Goal: Task Accomplishment & Management: Use online tool/utility

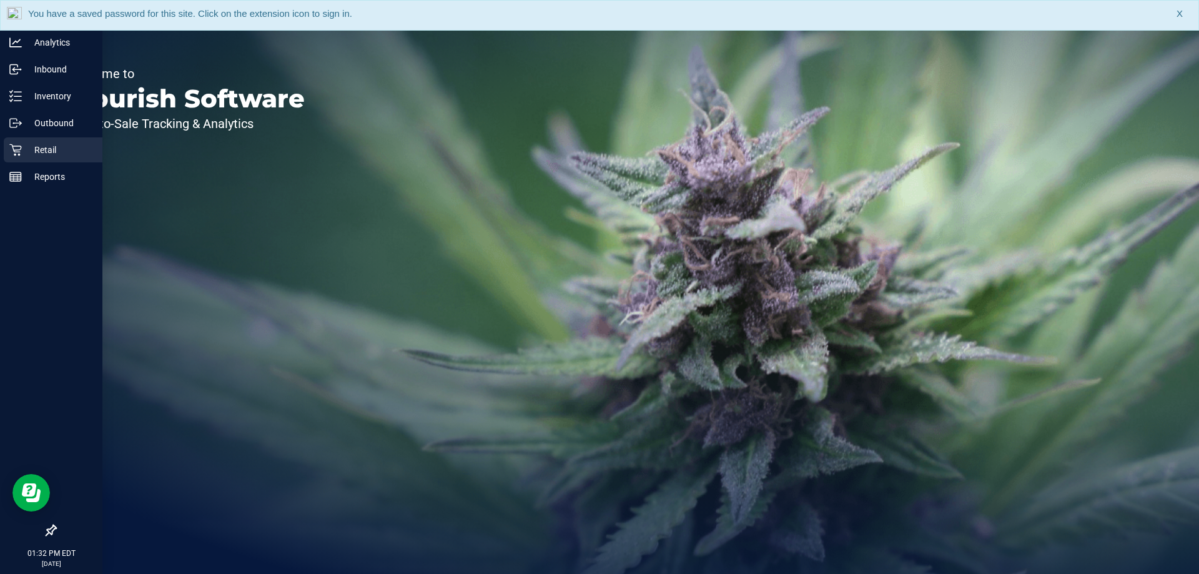
click at [55, 145] on p "Retail" at bounding box center [59, 149] width 75 height 15
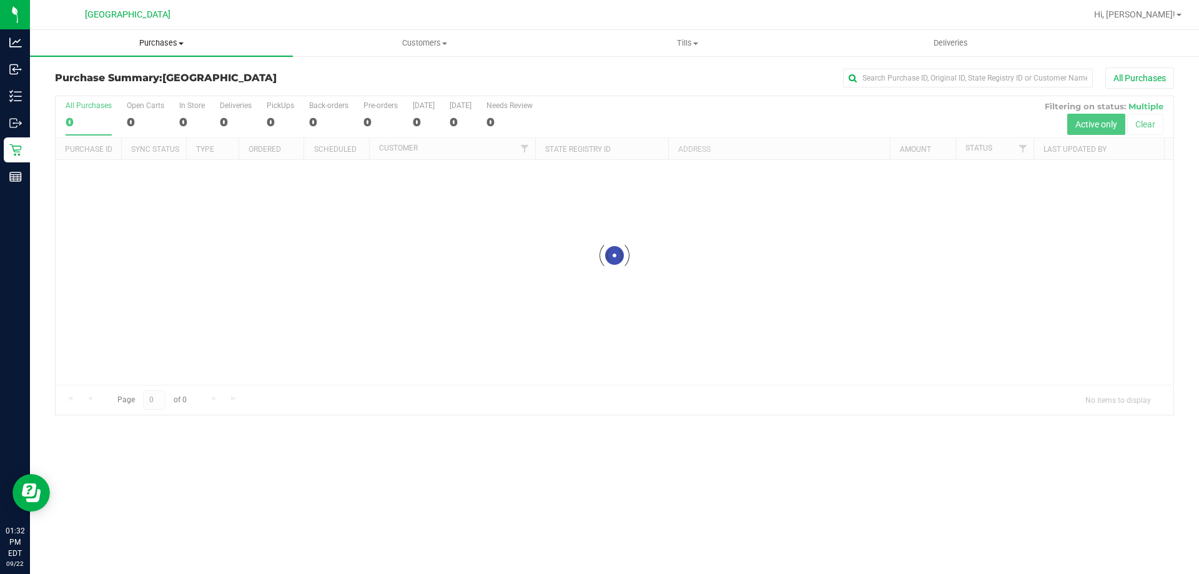
click at [182, 46] on span "Purchases" at bounding box center [161, 42] width 263 height 11
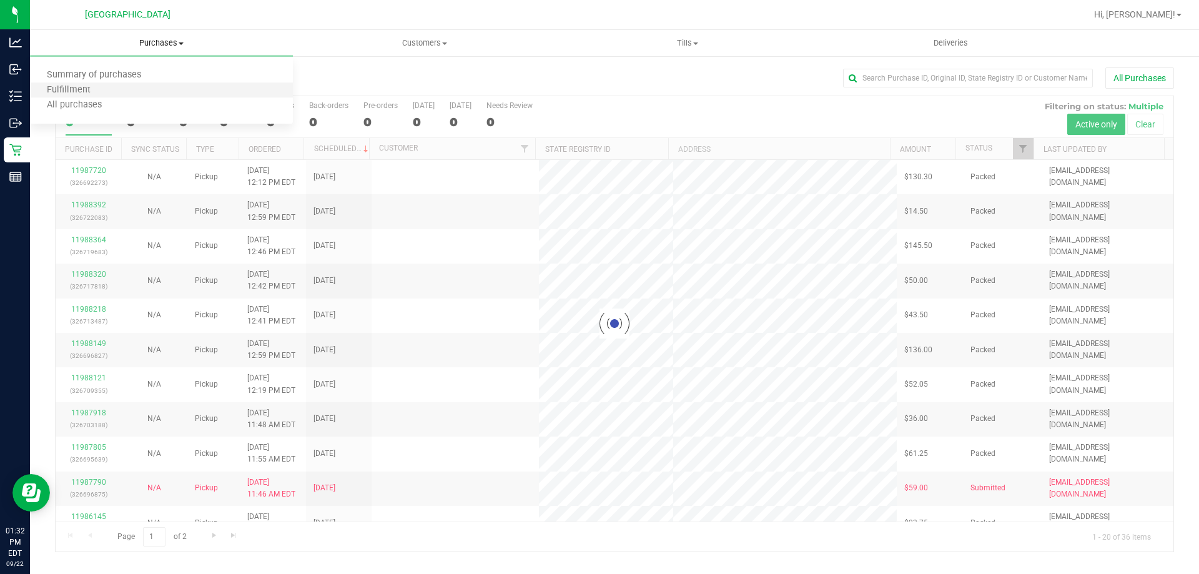
click at [152, 96] on li "Fulfillment" at bounding box center [161, 90] width 263 height 15
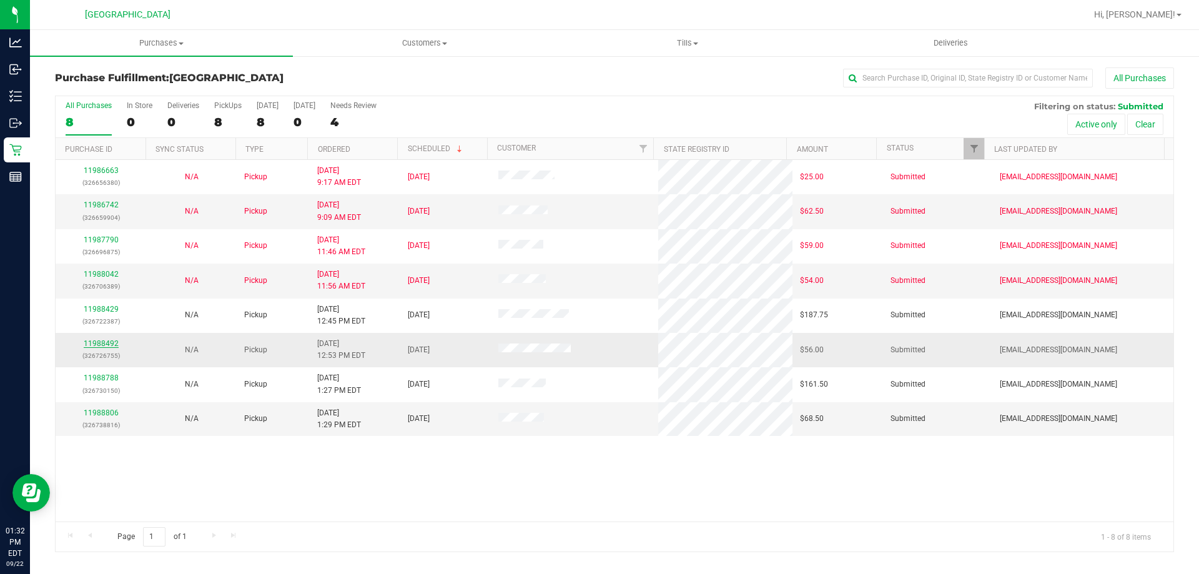
click at [106, 344] on link "11988492" at bounding box center [101, 343] width 35 height 9
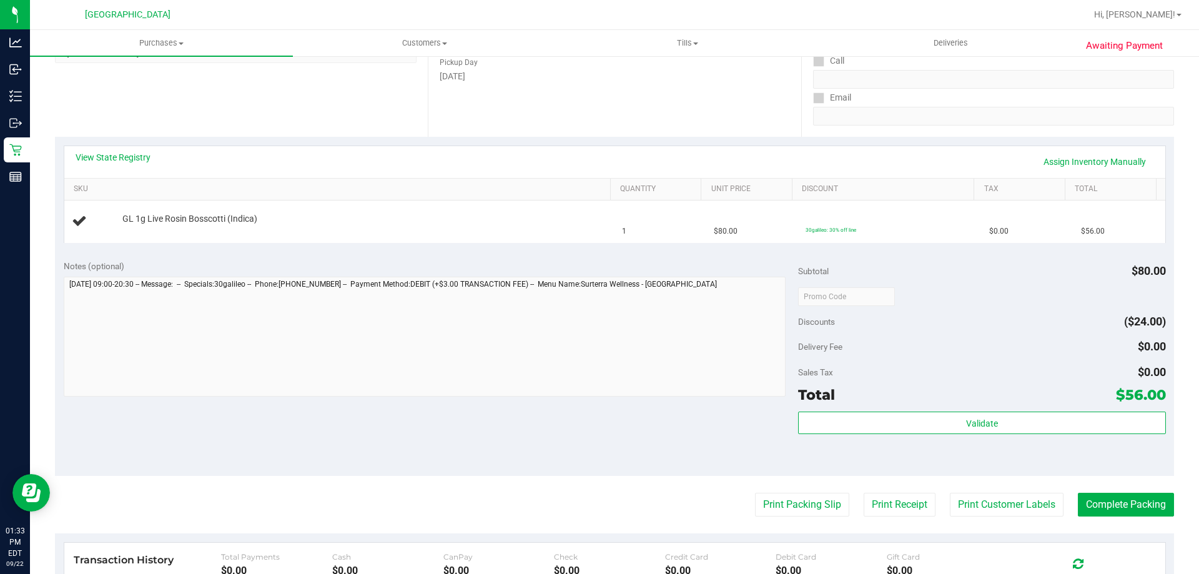
scroll to position [201, 0]
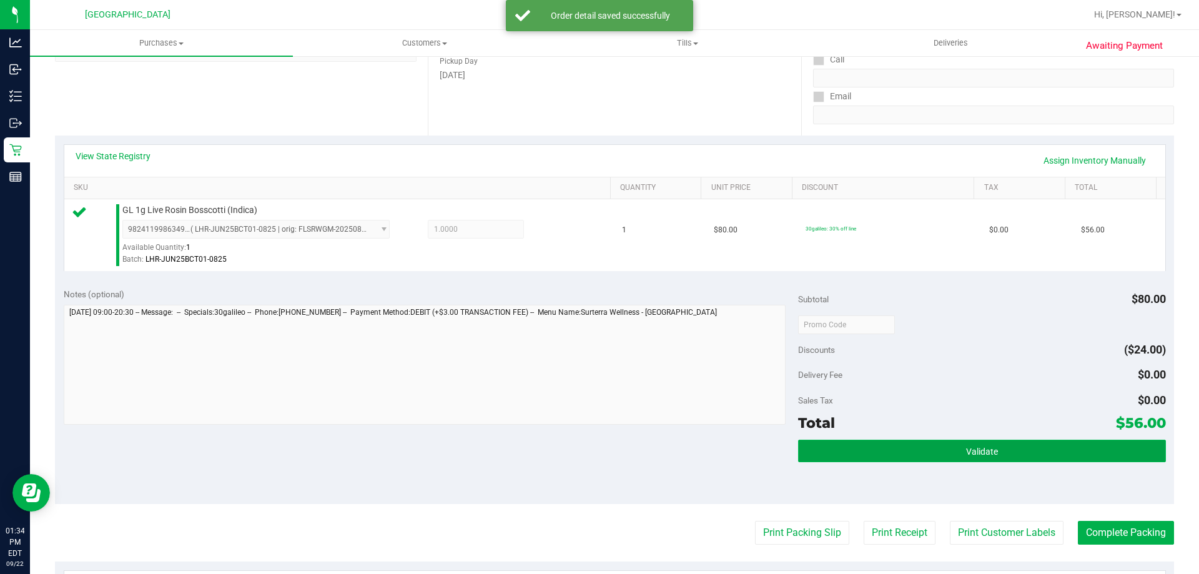
click at [930, 451] on button "Validate" at bounding box center [981, 451] width 367 height 22
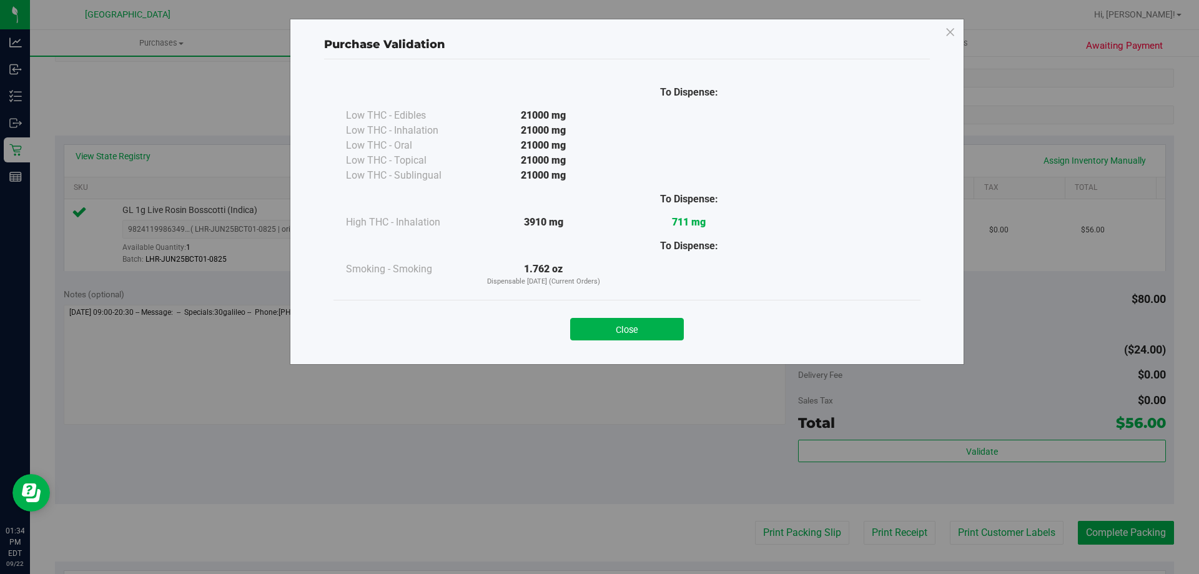
click at [632, 313] on div "Close" at bounding box center [627, 325] width 568 height 31
click at [663, 329] on button "Close" at bounding box center [627, 329] width 114 height 22
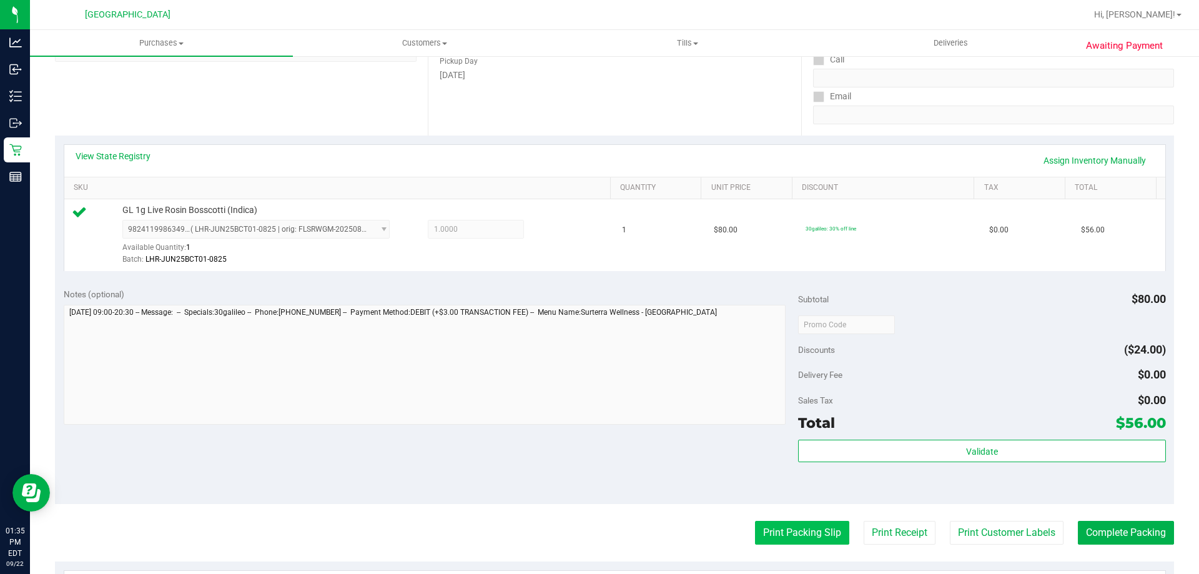
click at [775, 526] on button "Print Packing Slip" at bounding box center [802, 533] width 94 height 24
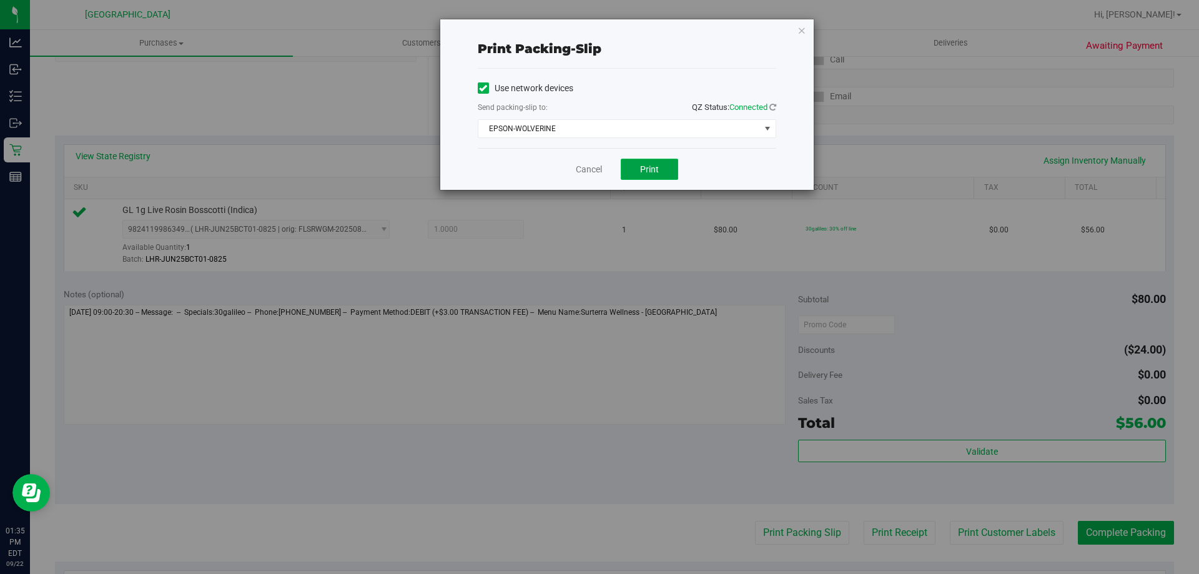
click at [643, 178] on button "Print" at bounding box center [649, 169] width 57 height 21
click at [799, 32] on icon "button" at bounding box center [801, 29] width 9 height 15
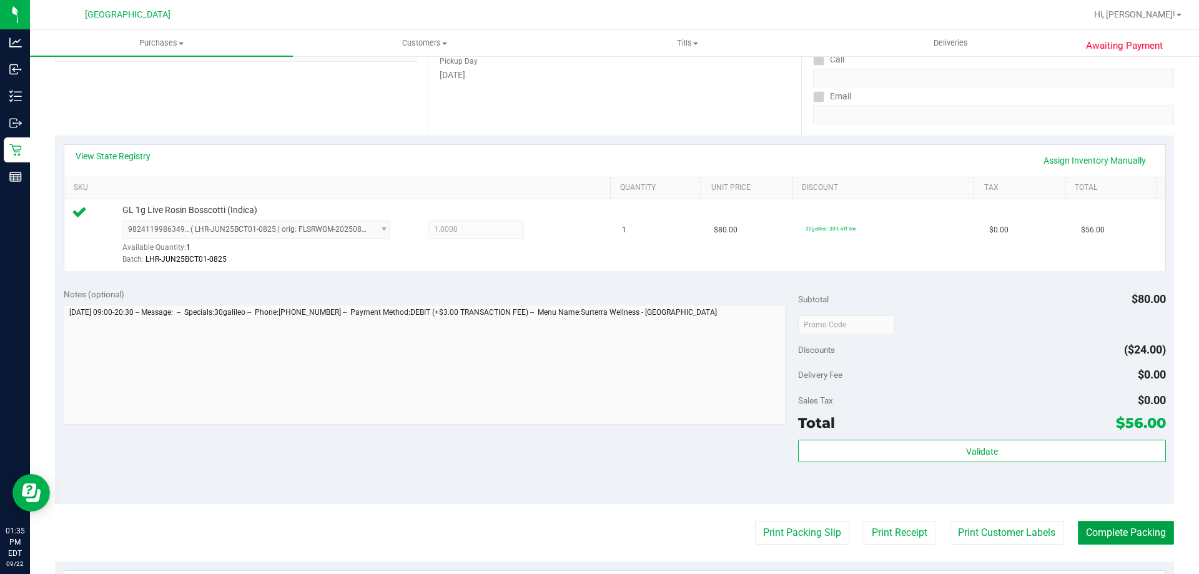
click at [1130, 528] on button "Complete Packing" at bounding box center [1126, 533] width 96 height 24
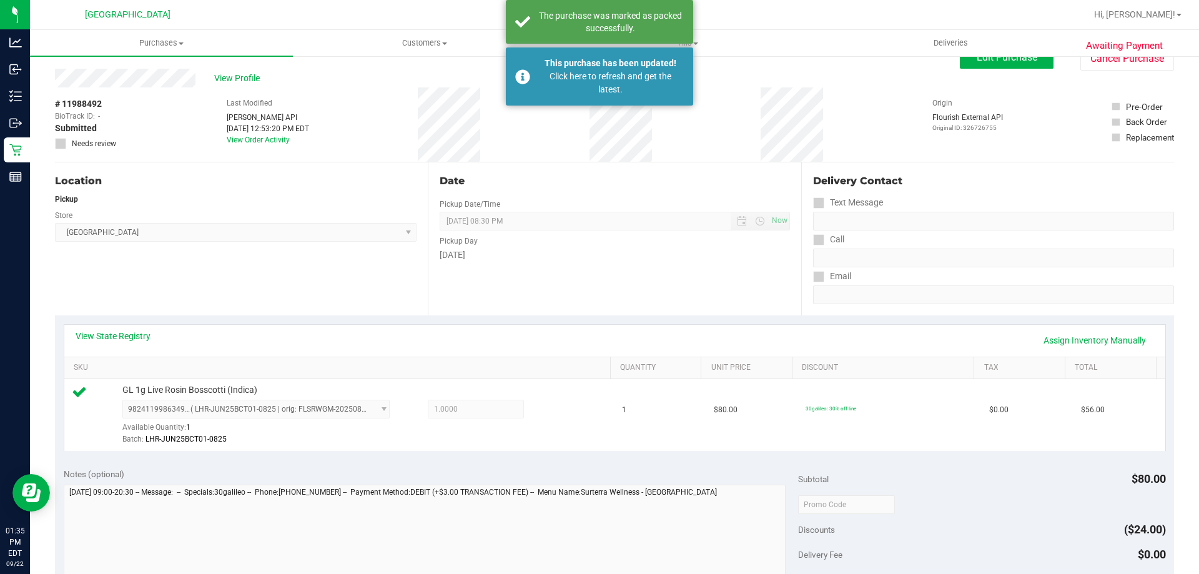
scroll to position [0, 0]
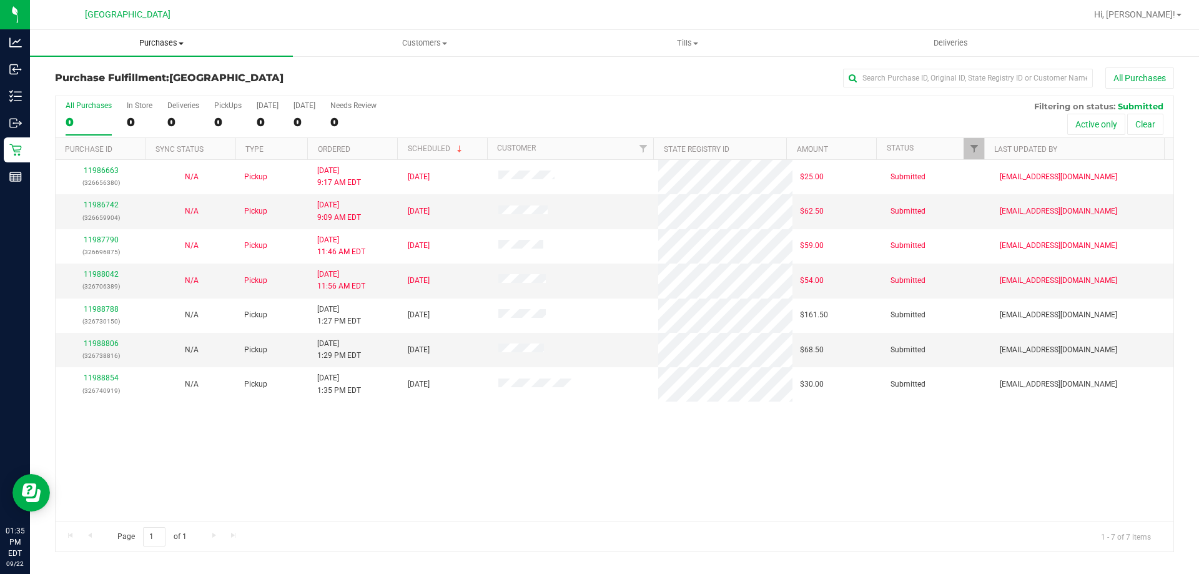
click at [163, 45] on span "Purchases" at bounding box center [161, 42] width 263 height 11
click at [153, 93] on li "Fulfillment" at bounding box center [161, 90] width 263 height 15
click at [88, 348] on div "11988806 (326738816)" at bounding box center [101, 350] width 76 height 24
click at [93, 342] on link "11988806" at bounding box center [101, 343] width 35 height 9
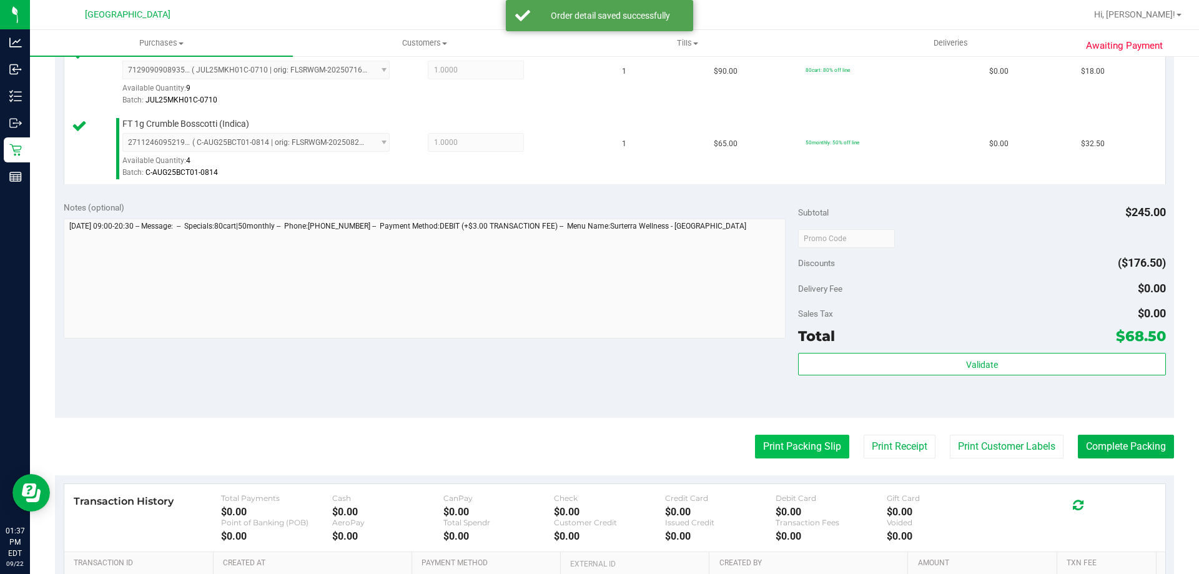
scroll to position [437, 0]
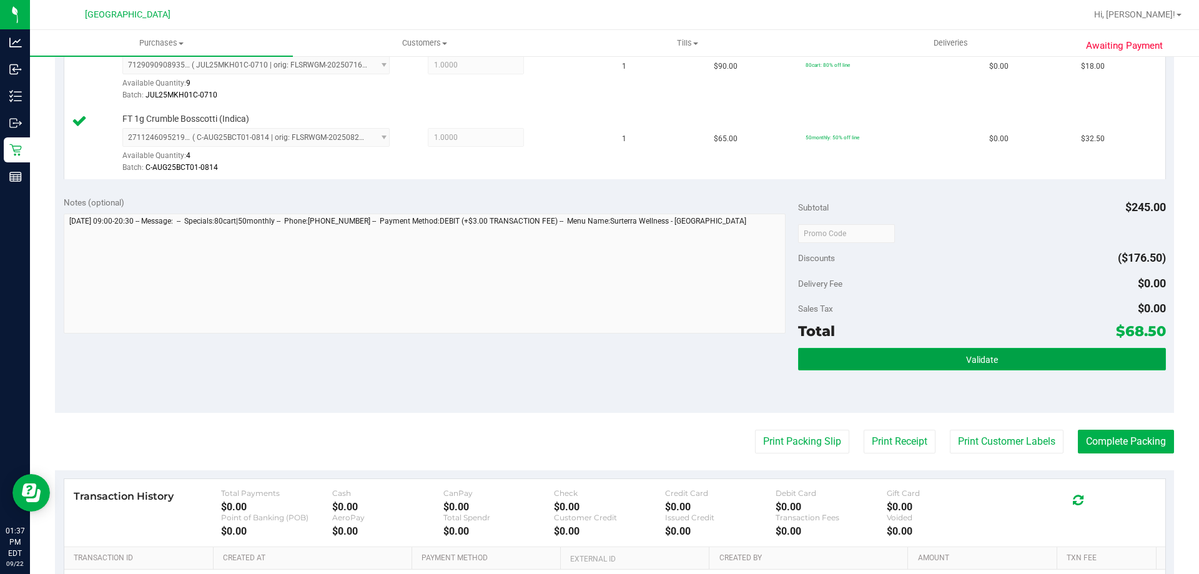
click at [920, 362] on button "Validate" at bounding box center [981, 359] width 367 height 22
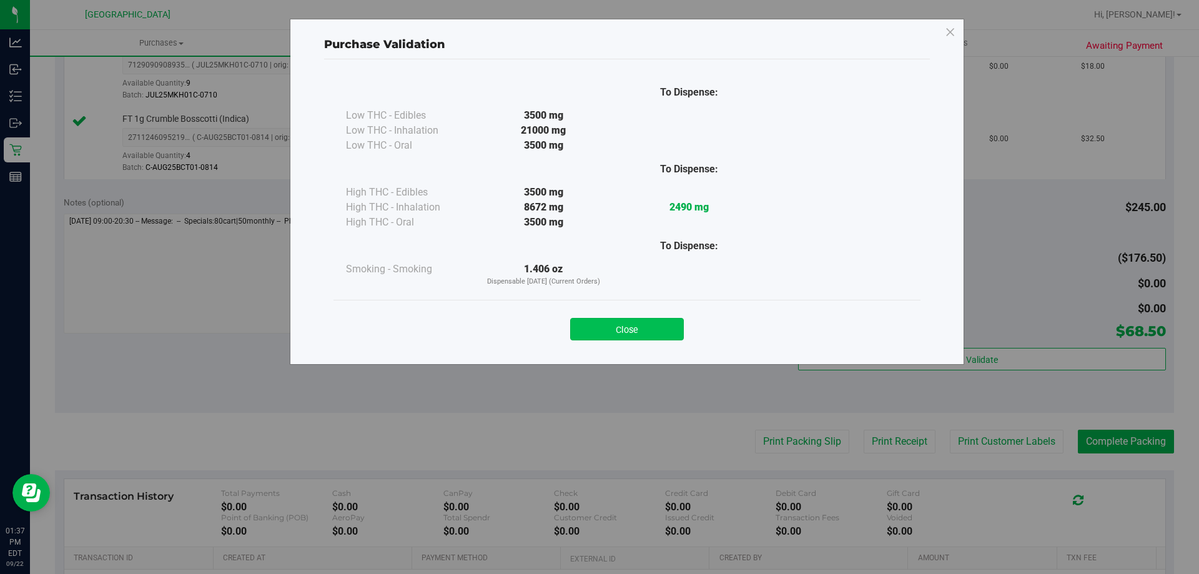
click at [642, 329] on button "Close" at bounding box center [627, 329] width 114 height 22
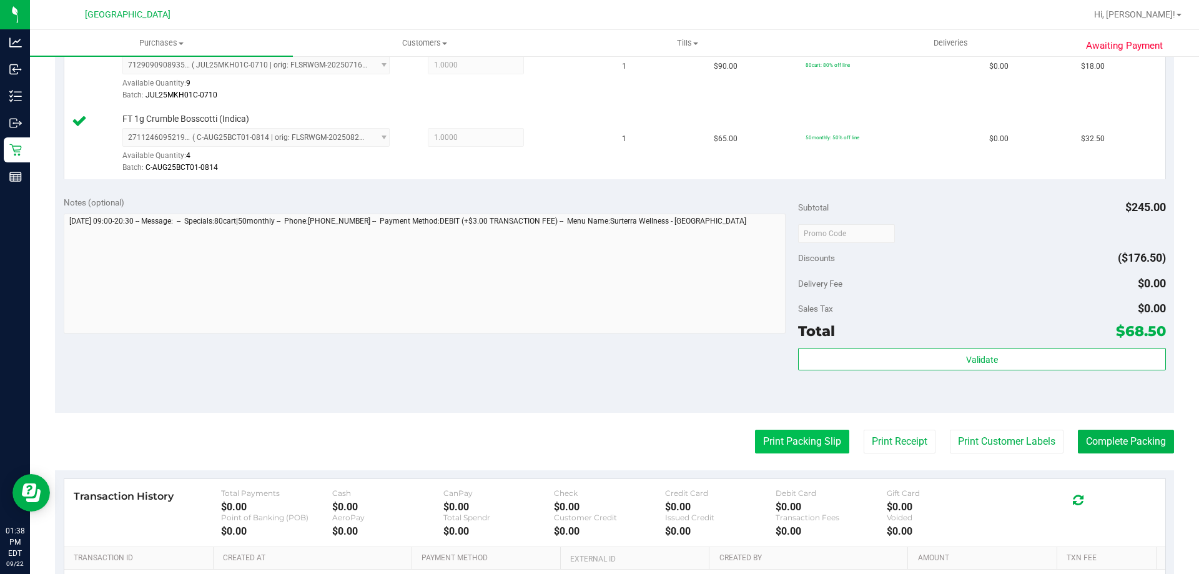
click at [770, 446] on button "Print Packing Slip" at bounding box center [802, 442] width 94 height 24
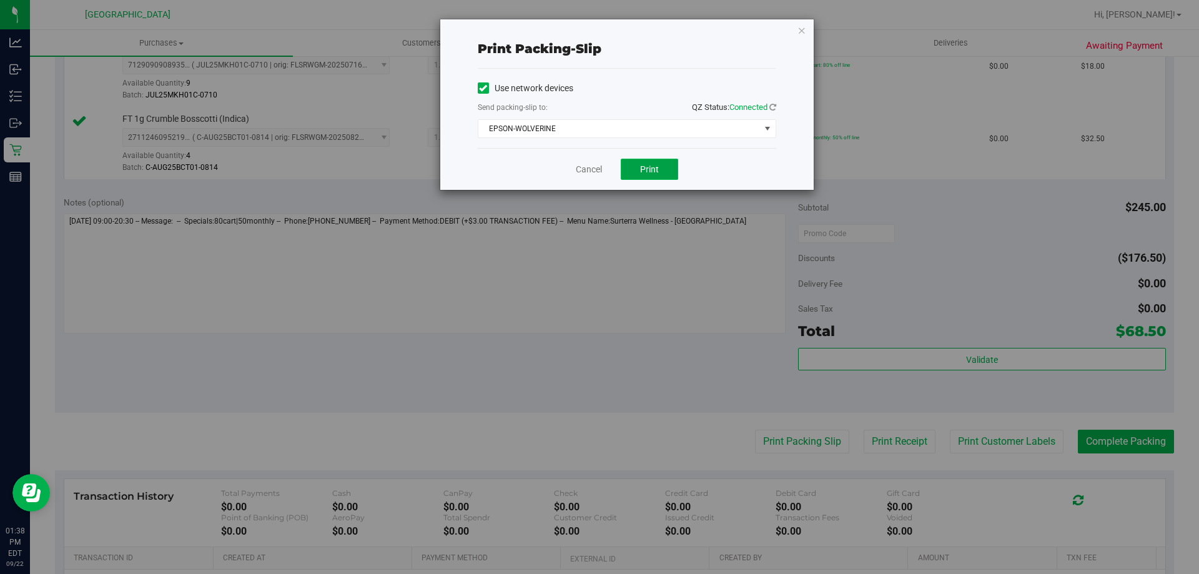
click at [641, 179] on button "Print" at bounding box center [649, 169] width 57 height 21
click at [590, 170] on link "Cancel" at bounding box center [589, 169] width 26 height 13
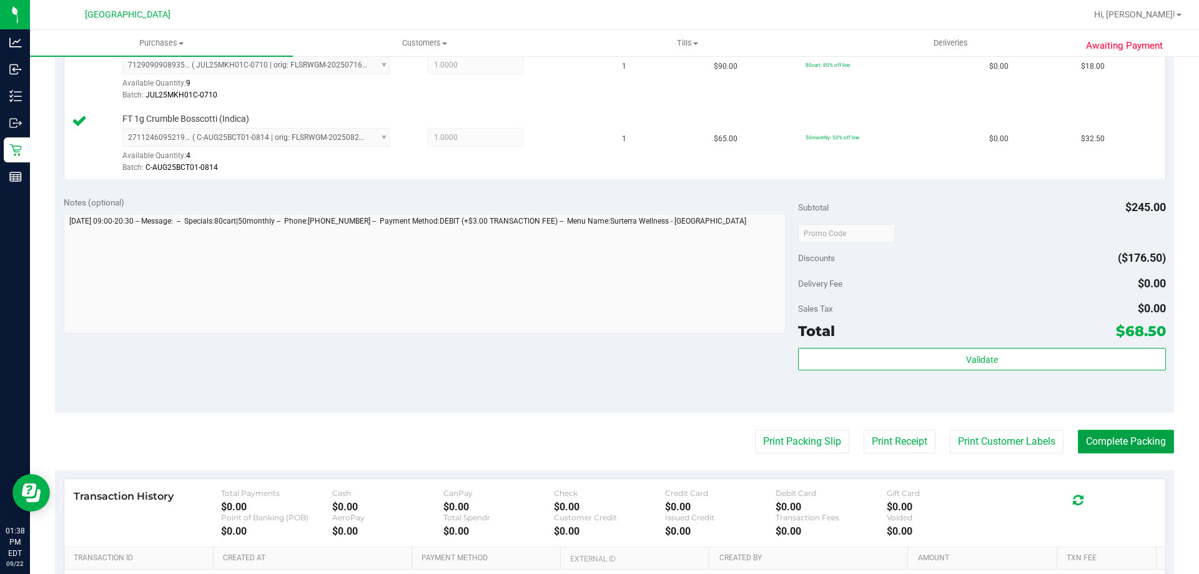
click at [1149, 433] on button "Complete Packing" at bounding box center [1126, 442] width 96 height 24
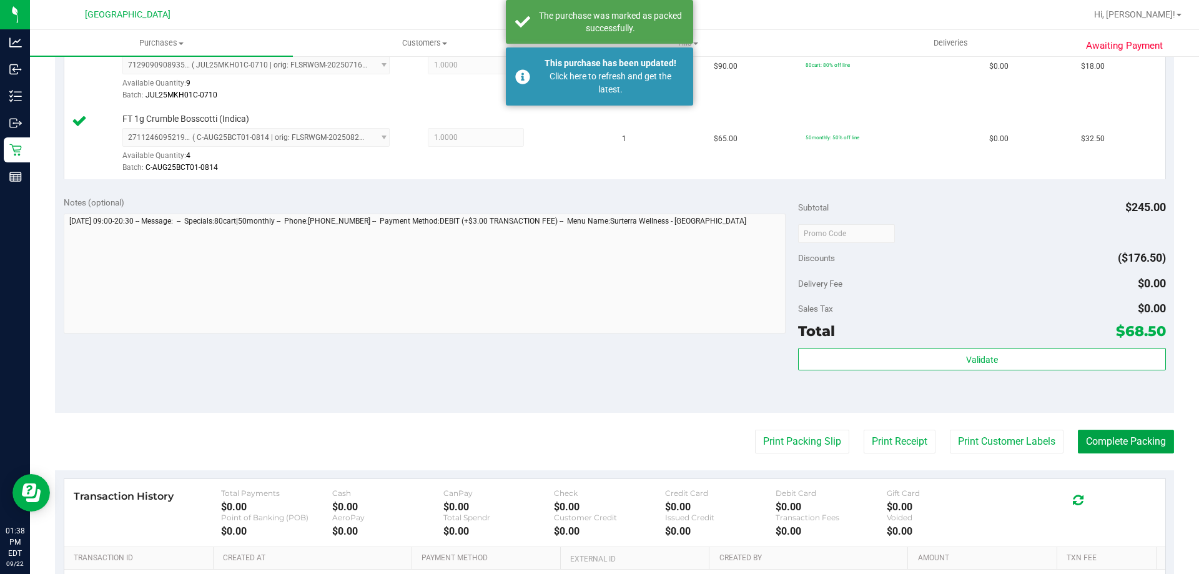
scroll to position [187, 0]
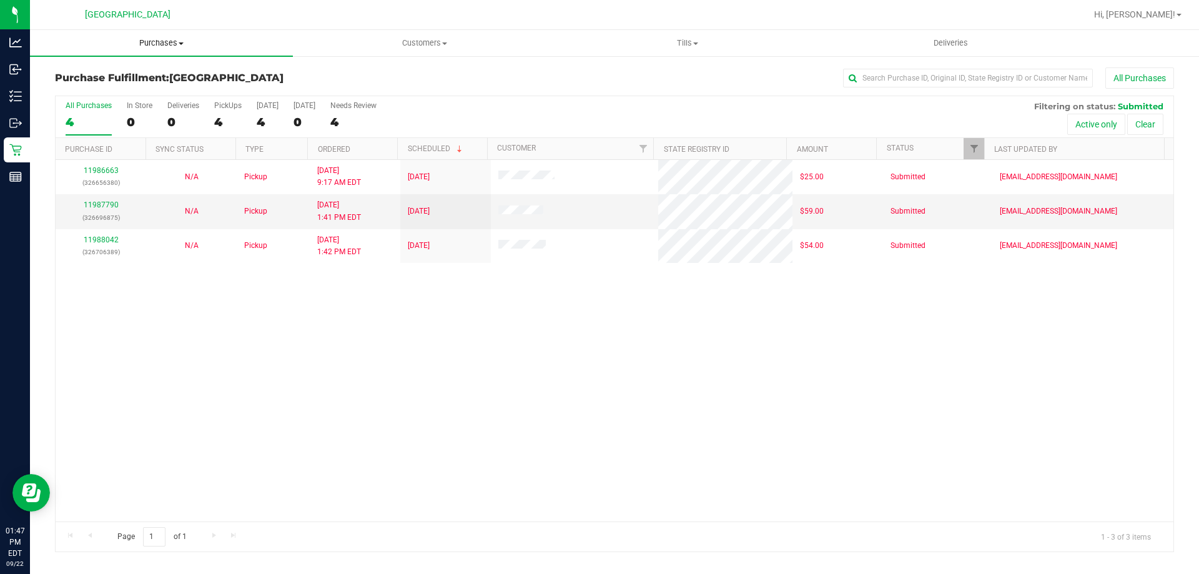
click at [139, 47] on span "Purchases" at bounding box center [161, 42] width 263 height 11
click at [144, 92] on li "Fulfillment" at bounding box center [161, 90] width 263 height 15
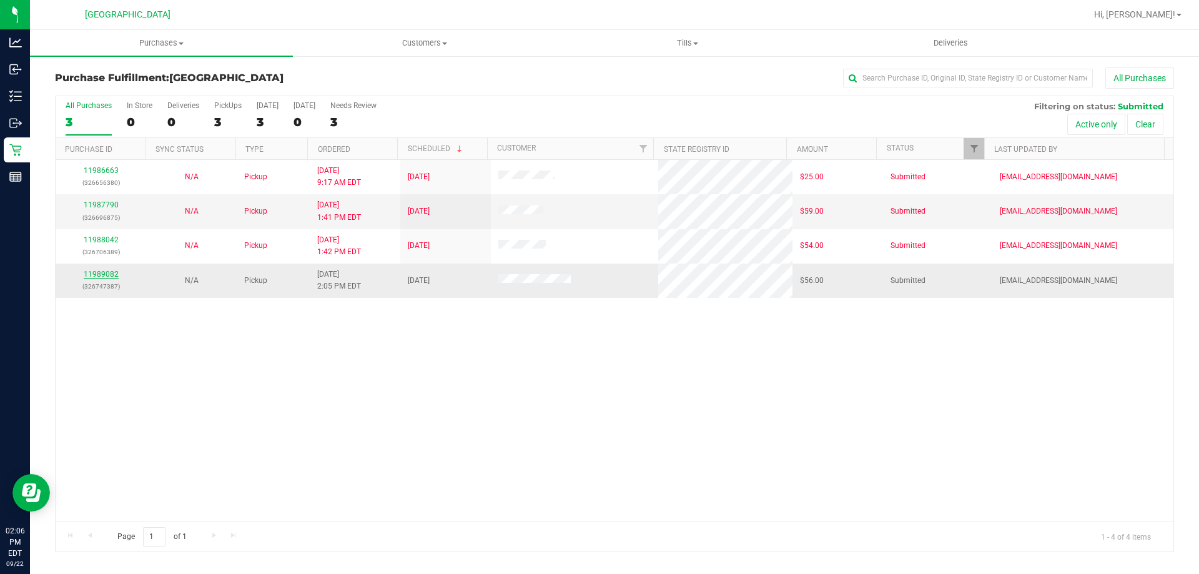
click at [109, 274] on link "11989082" at bounding box center [101, 274] width 35 height 9
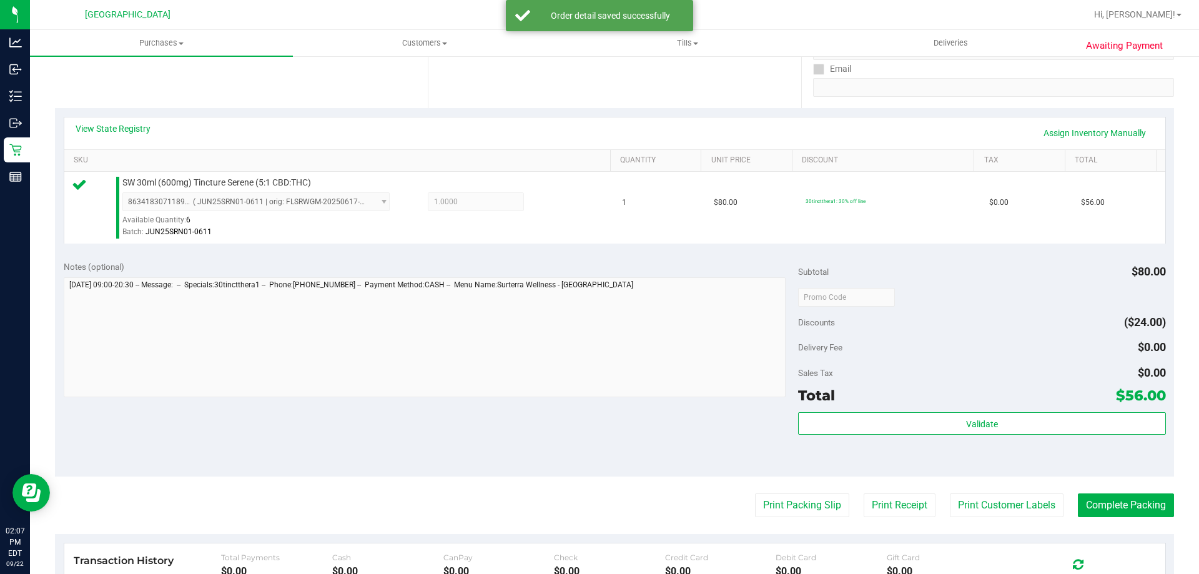
scroll to position [250, 0]
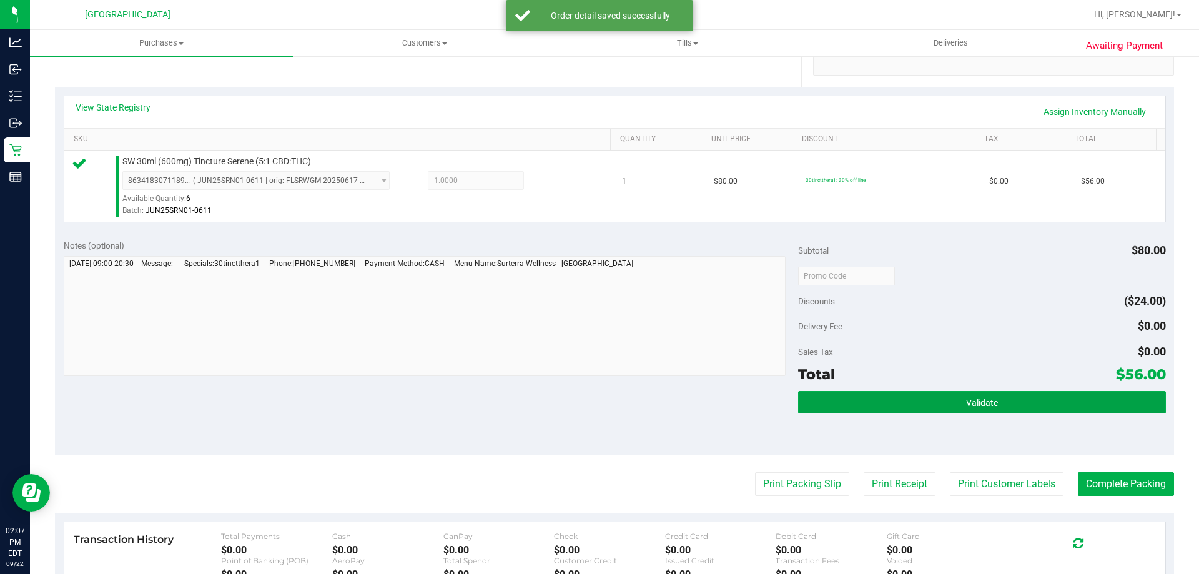
click at [977, 400] on span "Validate" at bounding box center [982, 403] width 32 height 10
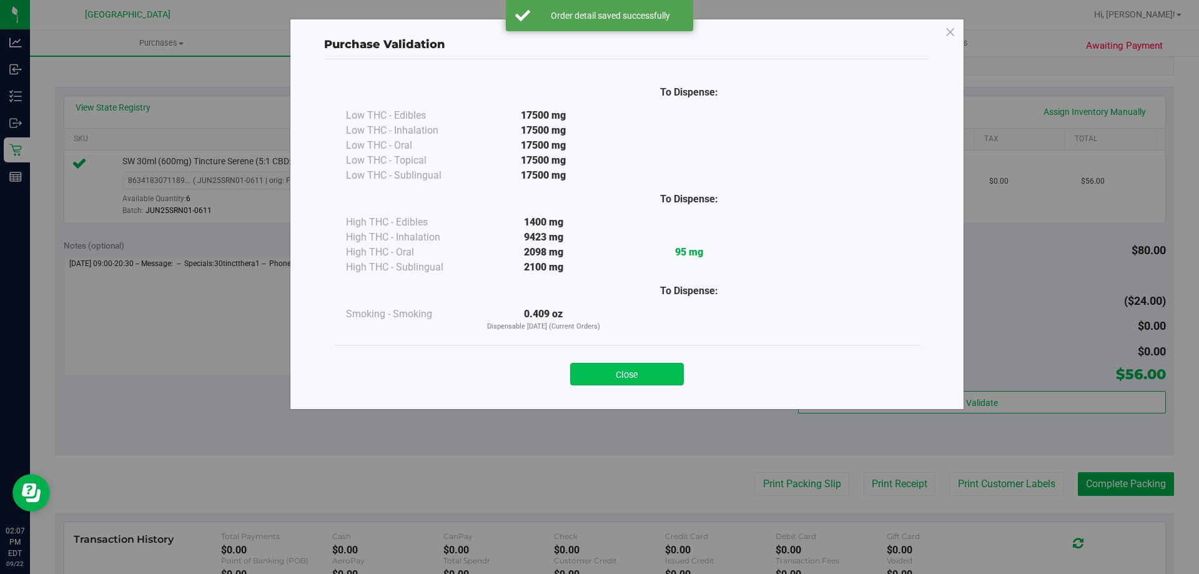
click at [596, 371] on button "Close" at bounding box center [627, 374] width 114 height 22
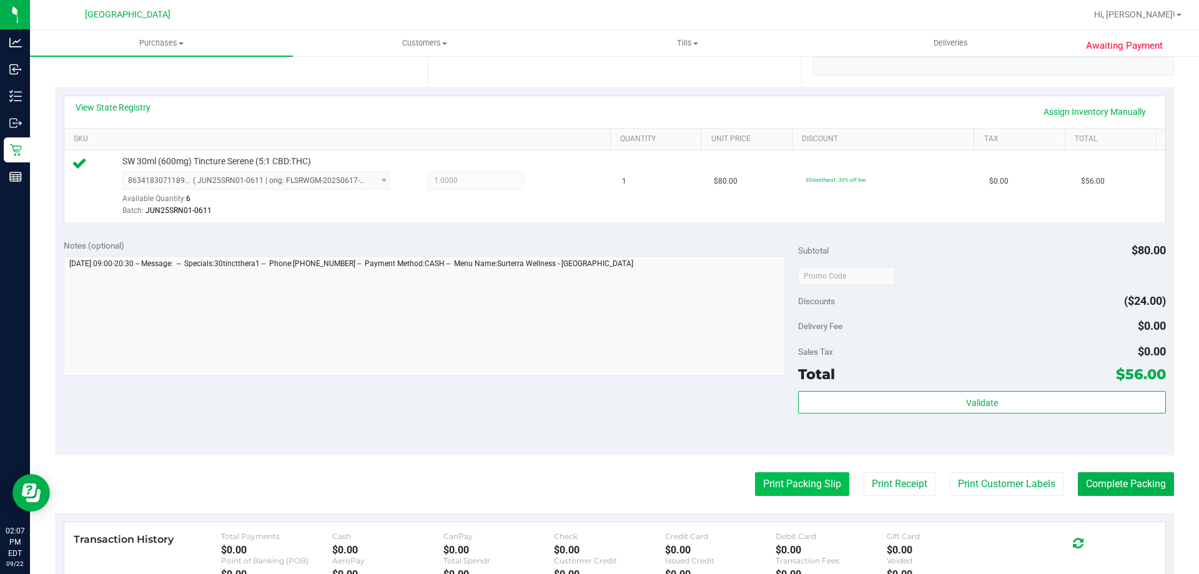
click at [817, 484] on button "Print Packing Slip" at bounding box center [802, 484] width 94 height 24
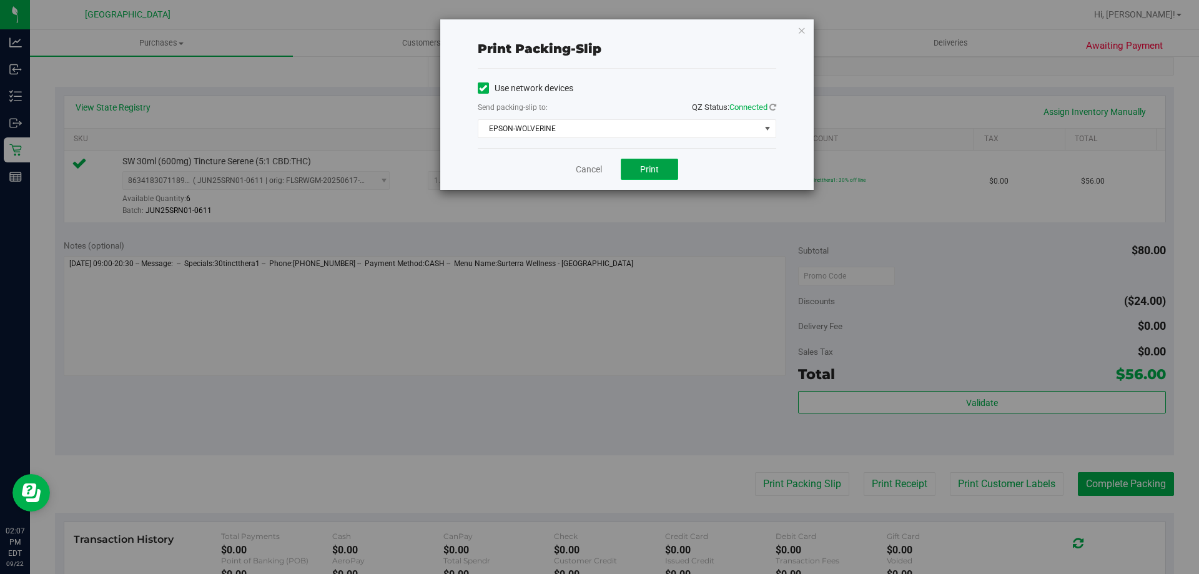
click at [631, 169] on button "Print" at bounding box center [649, 169] width 57 height 21
click at [583, 175] on link "Cancel" at bounding box center [589, 169] width 26 height 13
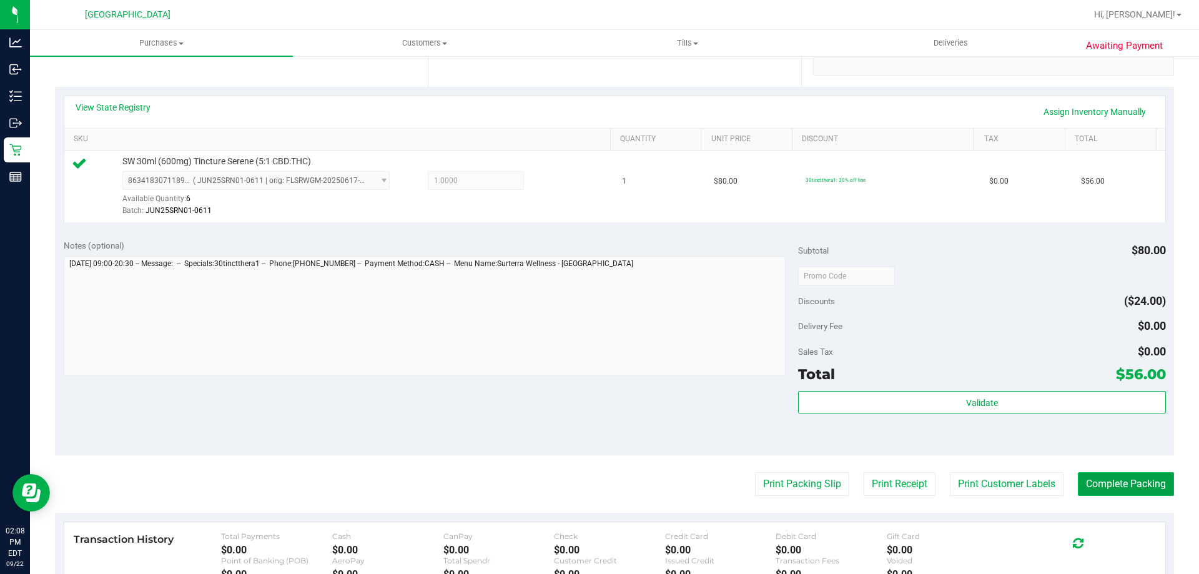
click at [1113, 484] on button "Complete Packing" at bounding box center [1126, 484] width 96 height 24
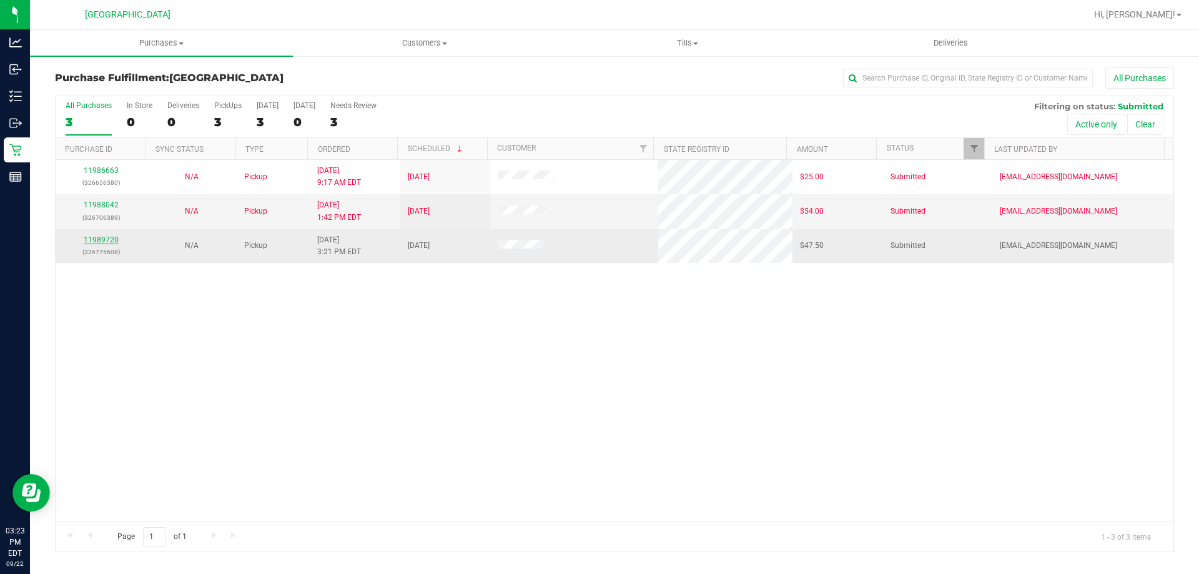
click at [113, 241] on link "11989720" at bounding box center [101, 239] width 35 height 9
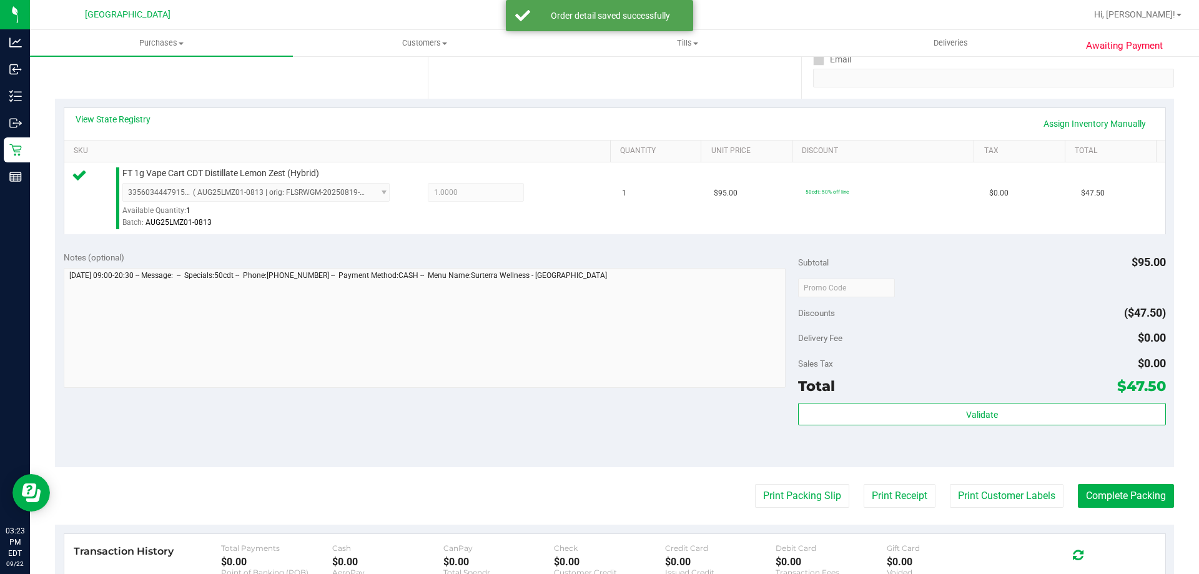
scroll to position [437, 0]
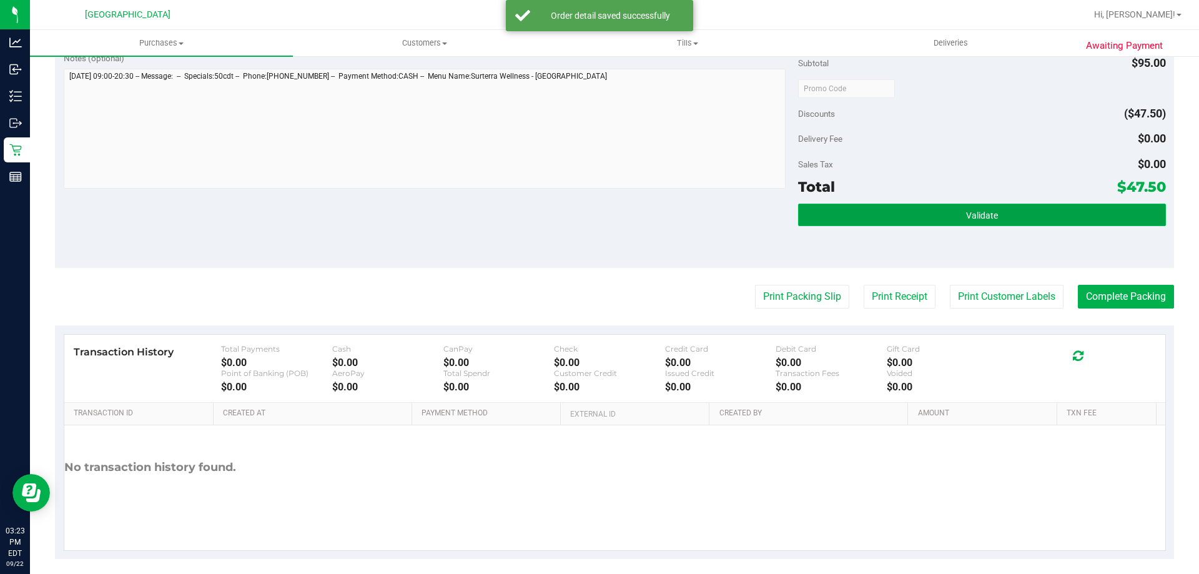
click at [863, 221] on button "Validate" at bounding box center [981, 215] width 367 height 22
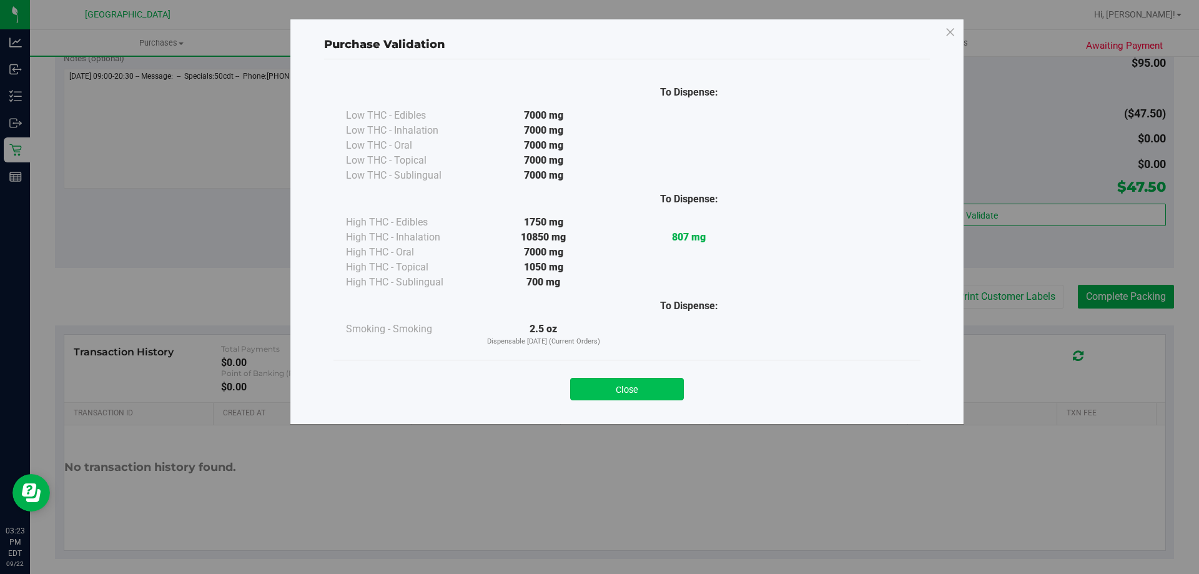
click at [624, 387] on button "Close" at bounding box center [627, 389] width 114 height 22
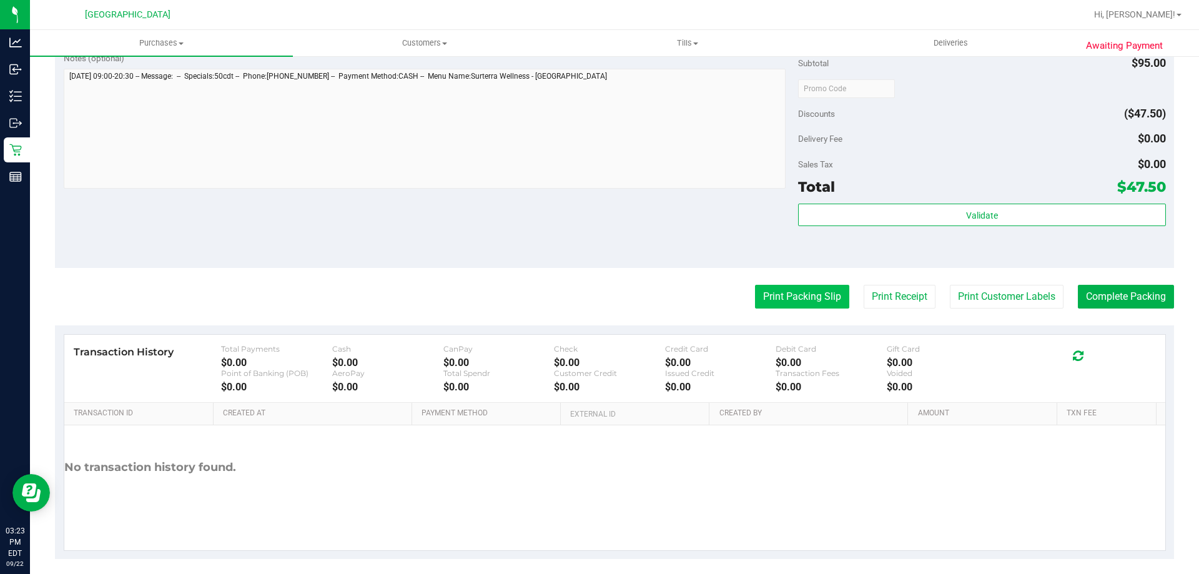
click at [785, 295] on button "Print Packing Slip" at bounding box center [802, 297] width 94 height 24
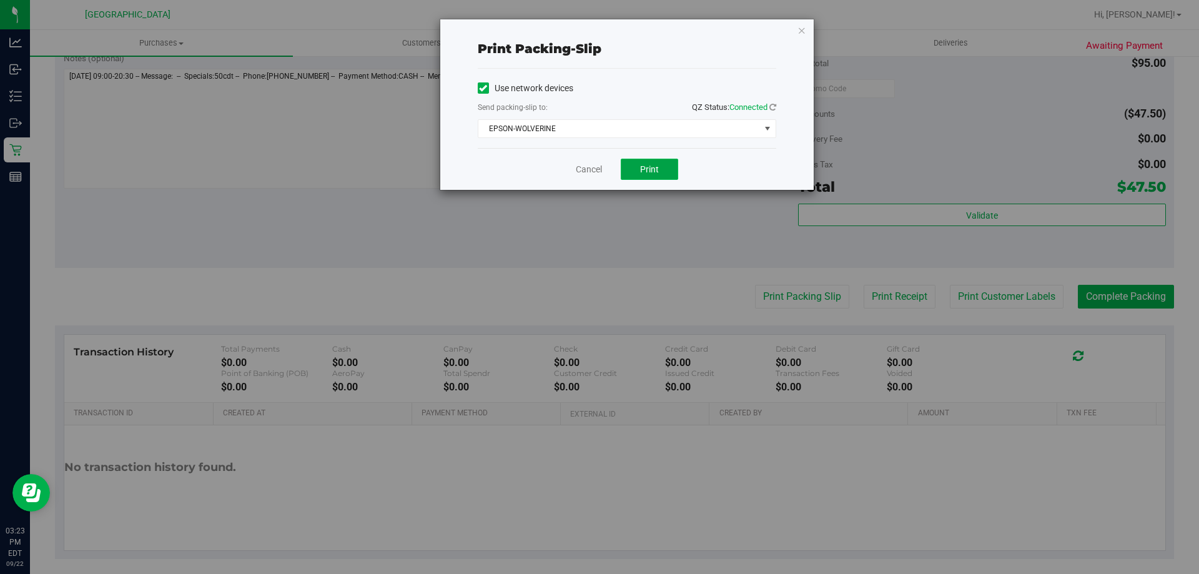
click at [652, 167] on span "Print" at bounding box center [649, 169] width 19 height 10
click at [800, 37] on icon "button" at bounding box center [801, 29] width 9 height 15
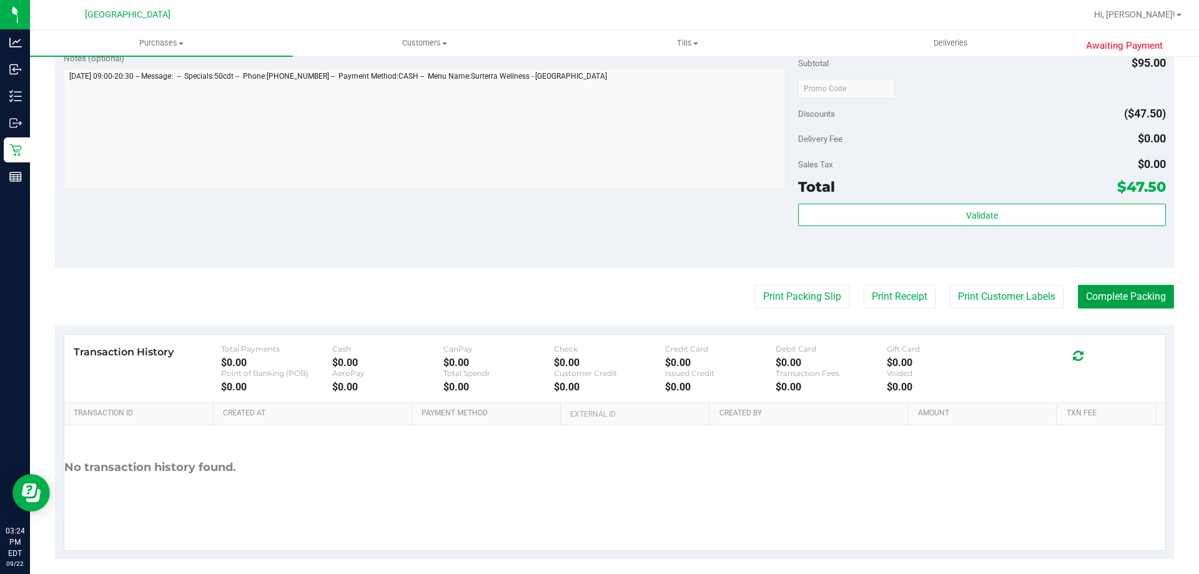
click at [1127, 298] on button "Complete Packing" at bounding box center [1126, 297] width 96 height 24
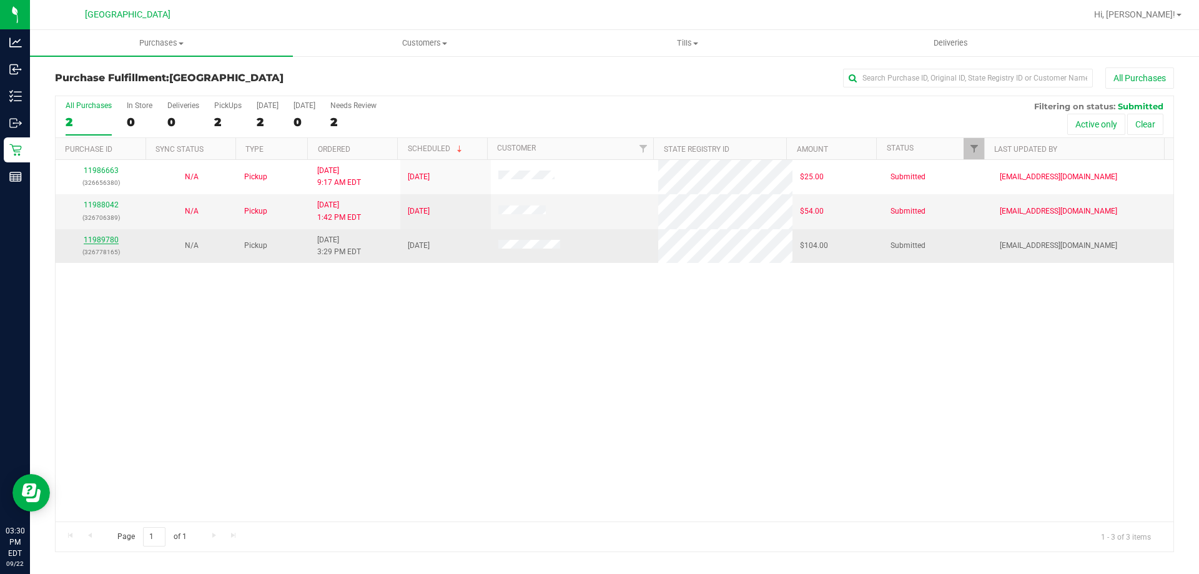
click at [113, 237] on link "11989780" at bounding box center [101, 239] width 35 height 9
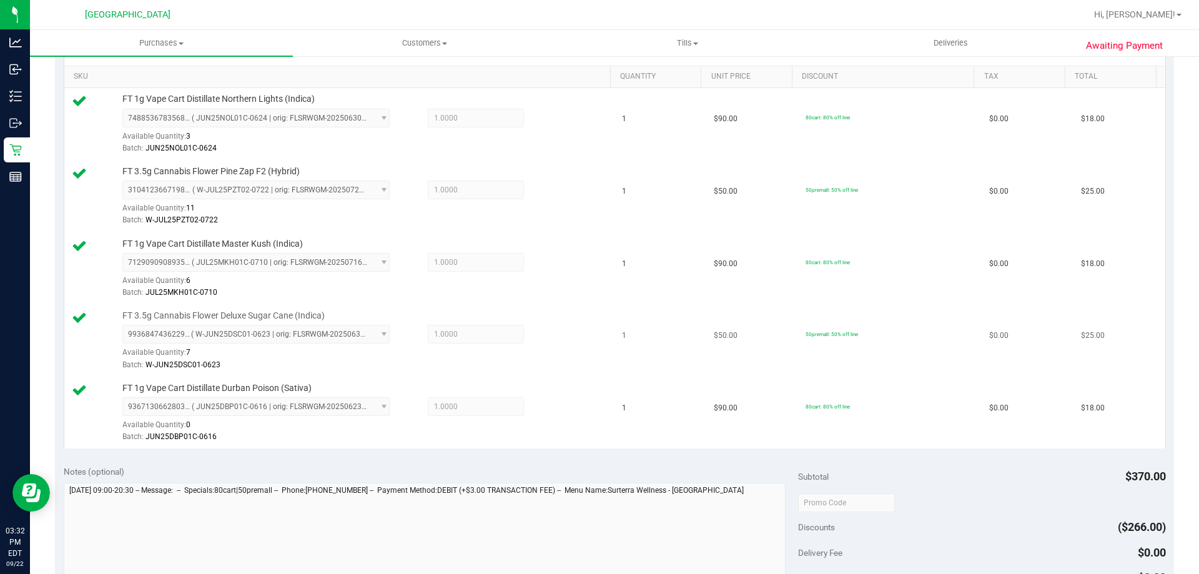
scroll to position [499, 0]
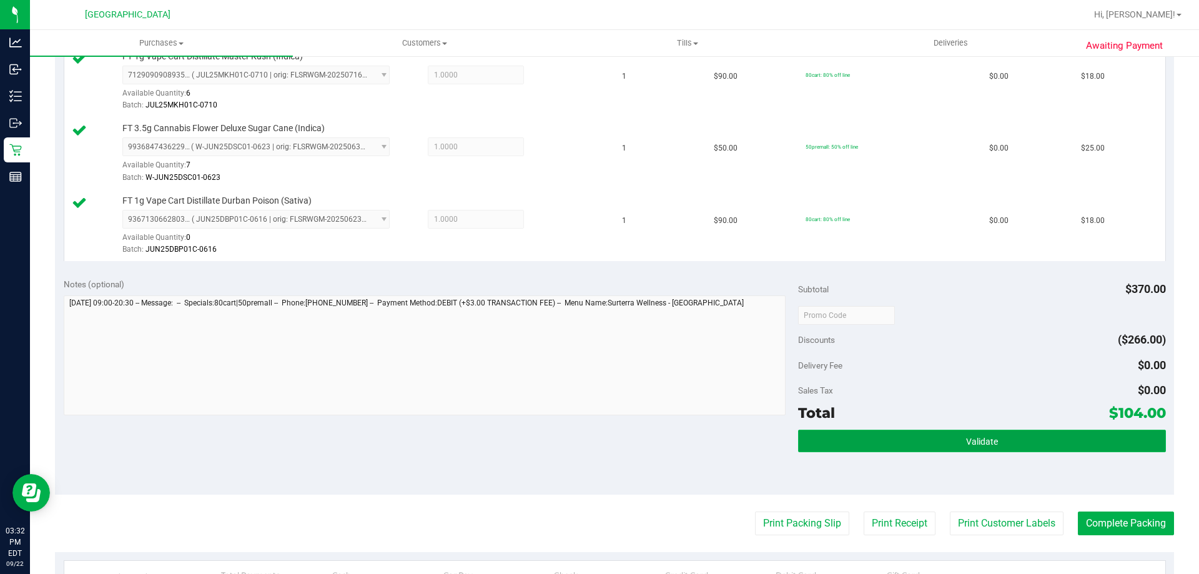
click at [928, 438] on button "Validate" at bounding box center [981, 441] width 367 height 22
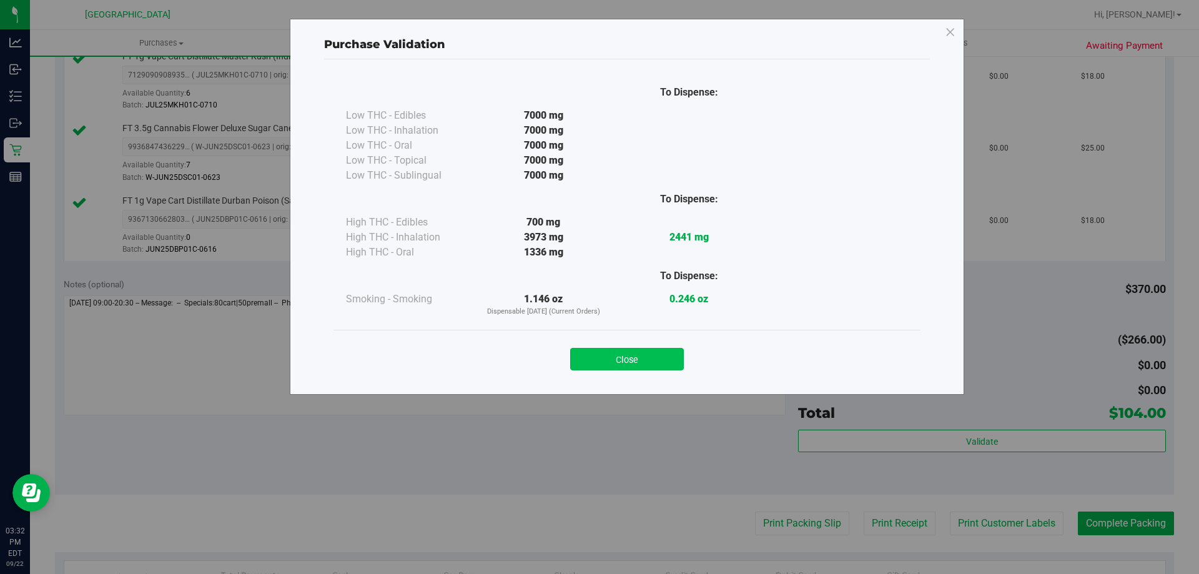
click at [614, 366] on button "Close" at bounding box center [627, 359] width 114 height 22
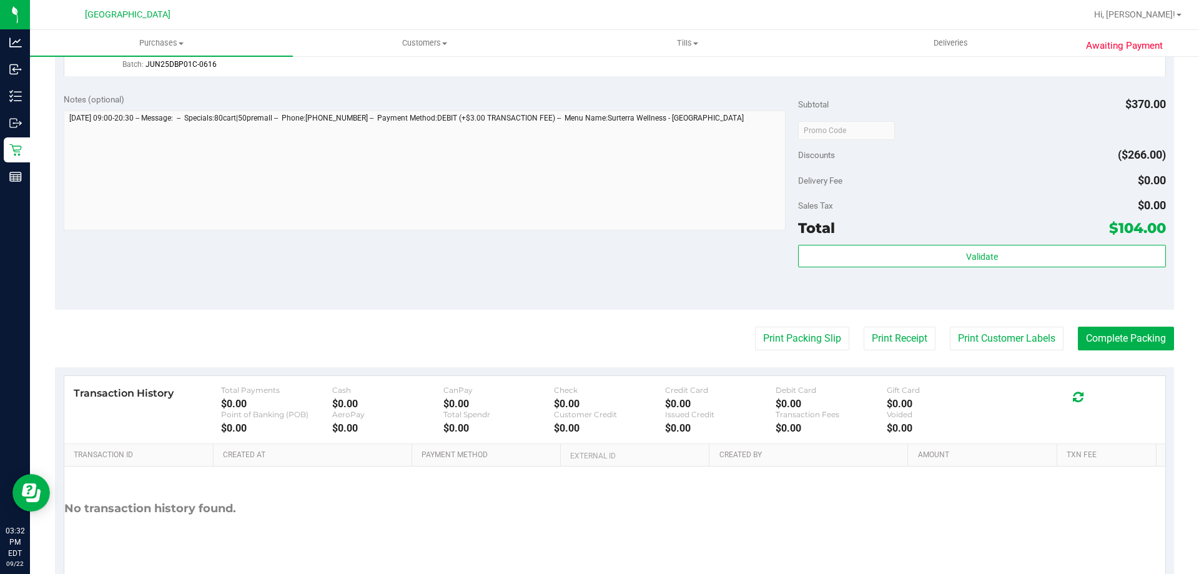
scroll to position [687, 0]
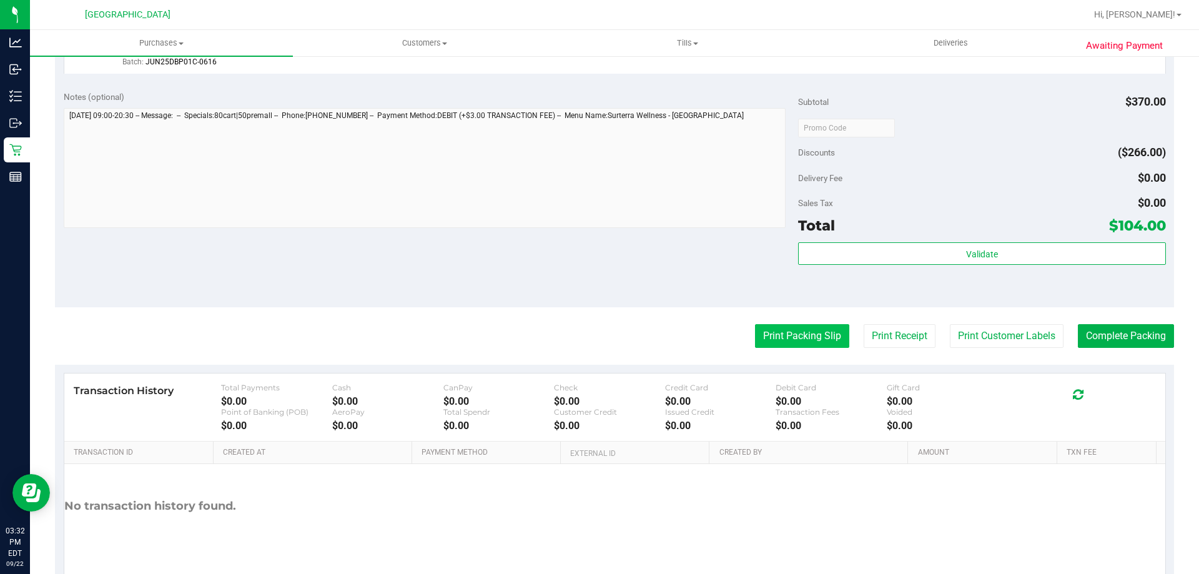
click at [788, 333] on button "Print Packing Slip" at bounding box center [802, 336] width 94 height 24
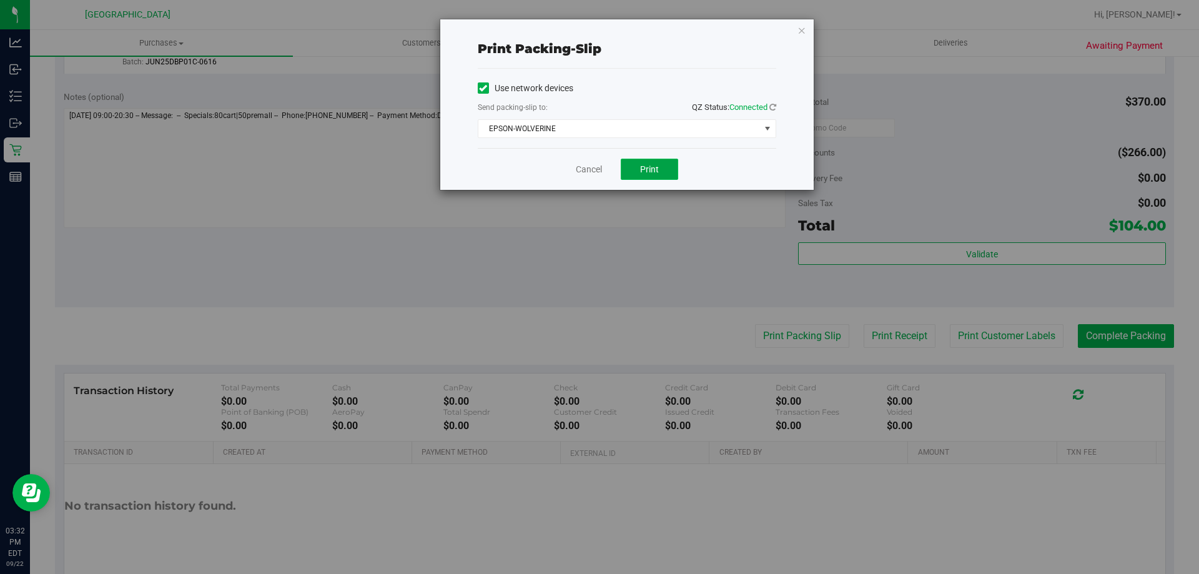
click at [631, 169] on button "Print" at bounding box center [649, 169] width 57 height 21
click at [798, 35] on icon "button" at bounding box center [801, 29] width 9 height 15
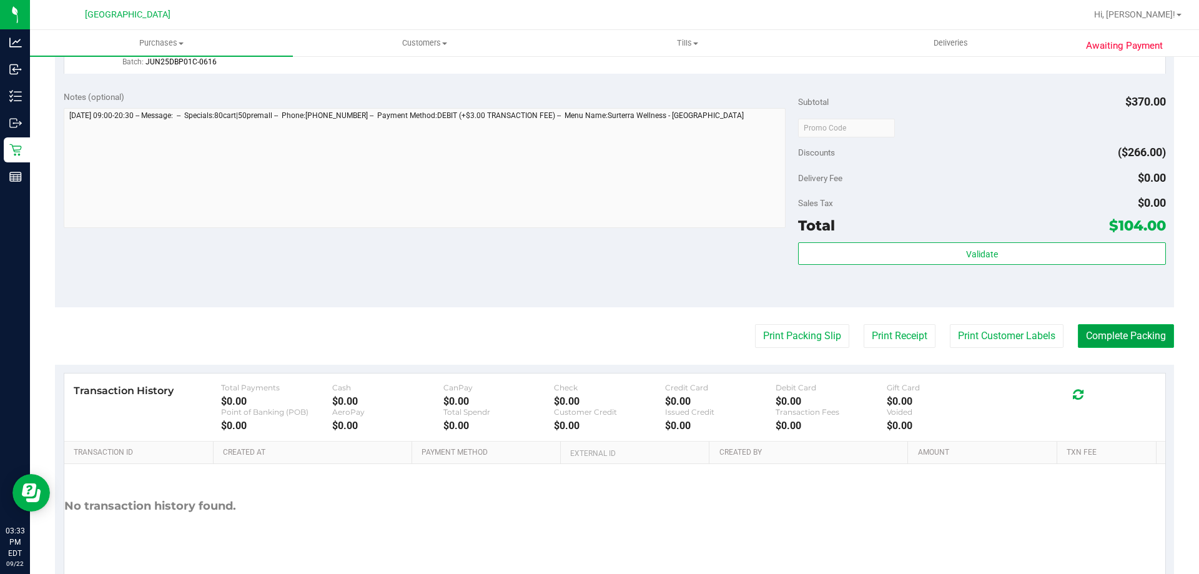
click at [1131, 337] on button "Complete Packing" at bounding box center [1126, 336] width 96 height 24
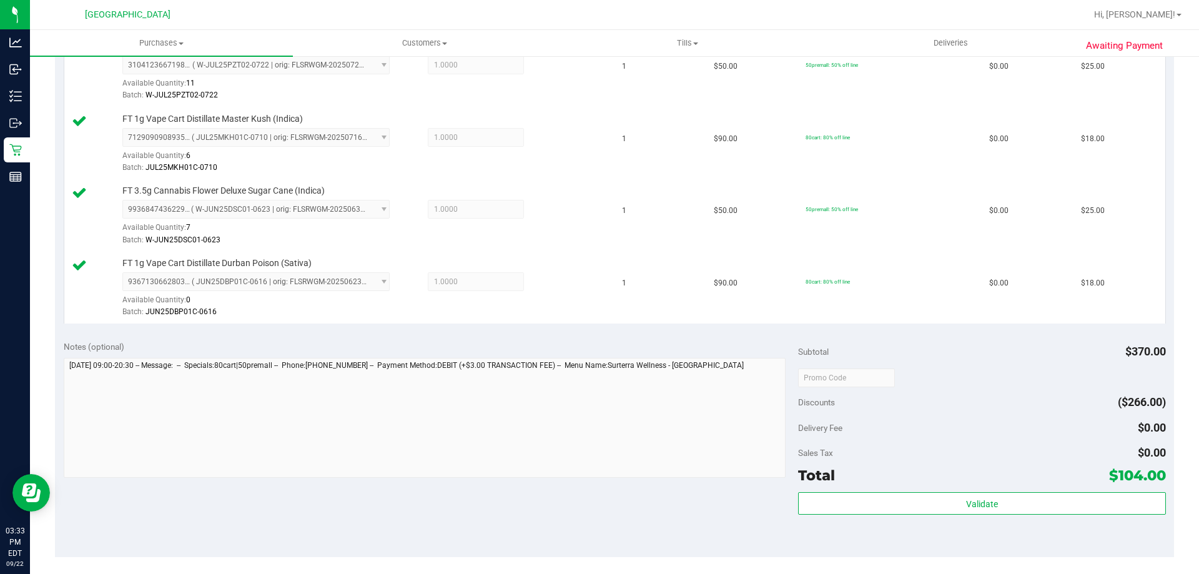
scroll to position [187, 0]
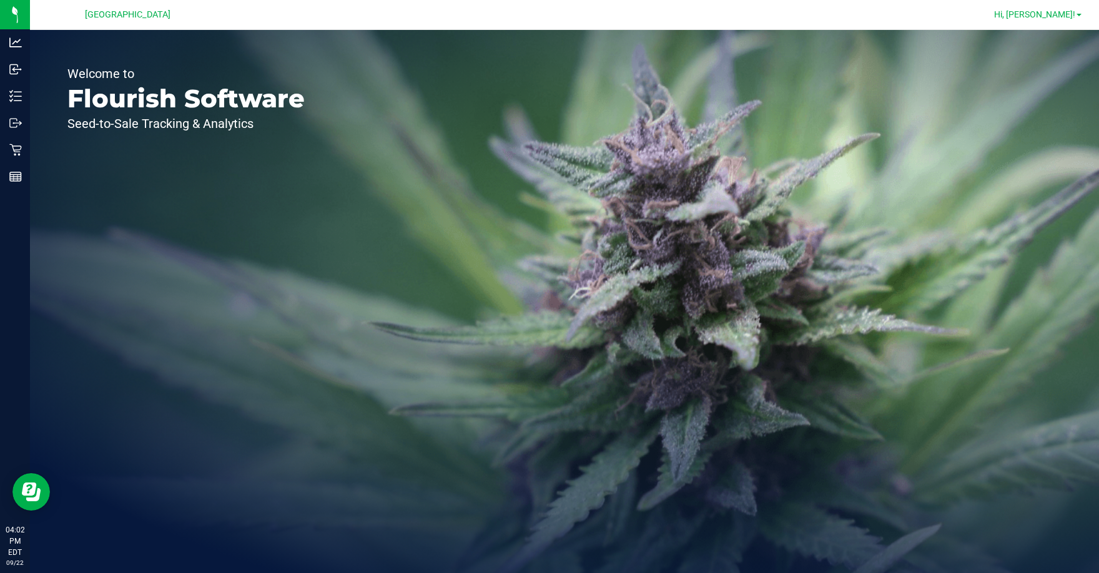
click at [598, 16] on span "Hi, Leah!" at bounding box center [1034, 14] width 81 height 10
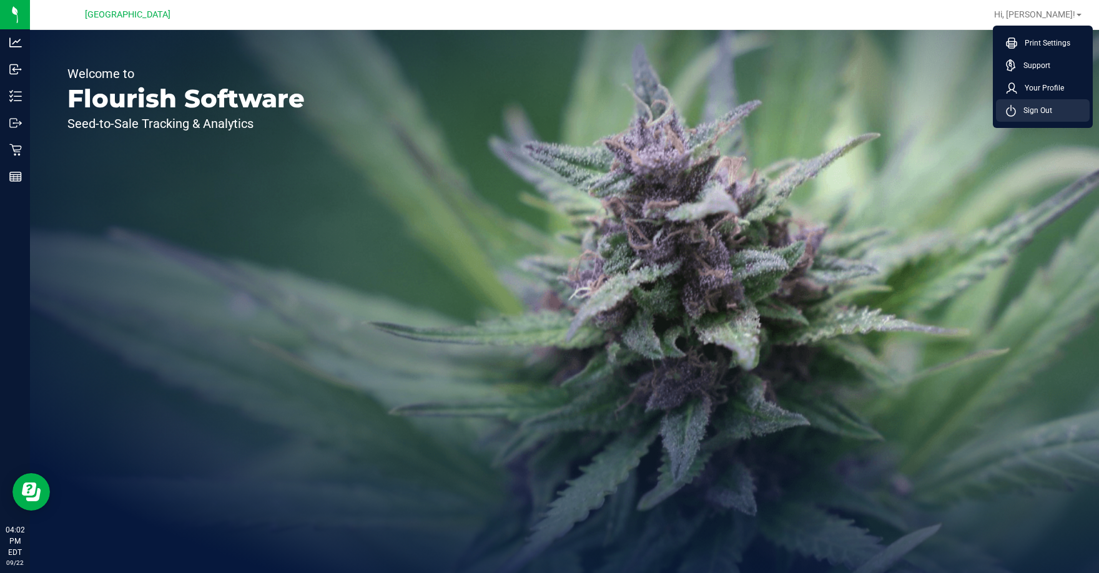
click at [598, 107] on span "Sign Out" at bounding box center [1034, 110] width 36 height 12
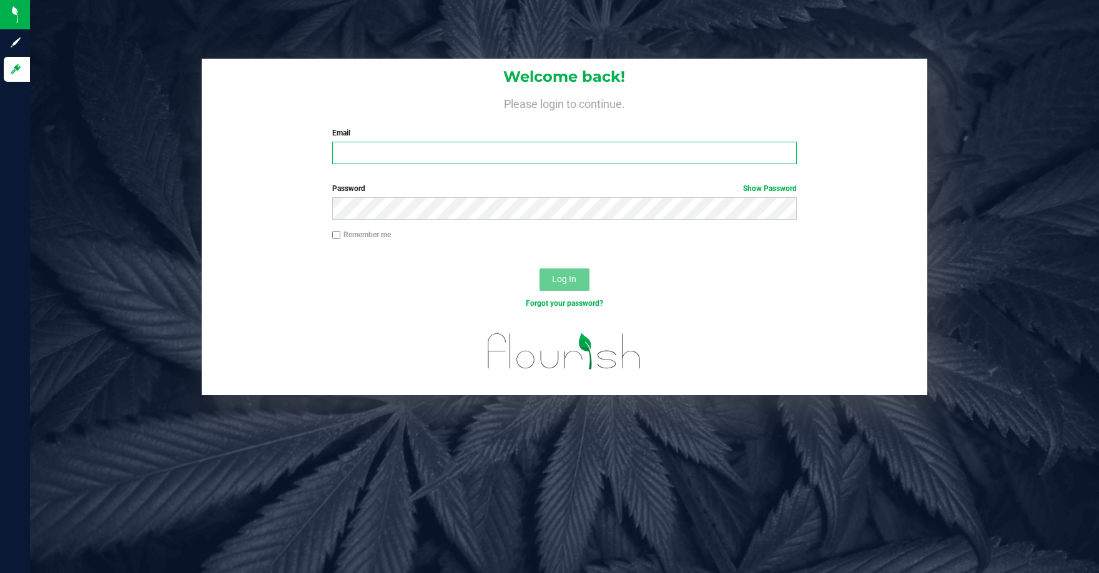
click at [598, 148] on input "Email" at bounding box center [564, 153] width 465 height 22
type input "jblake@liveparallel.com"
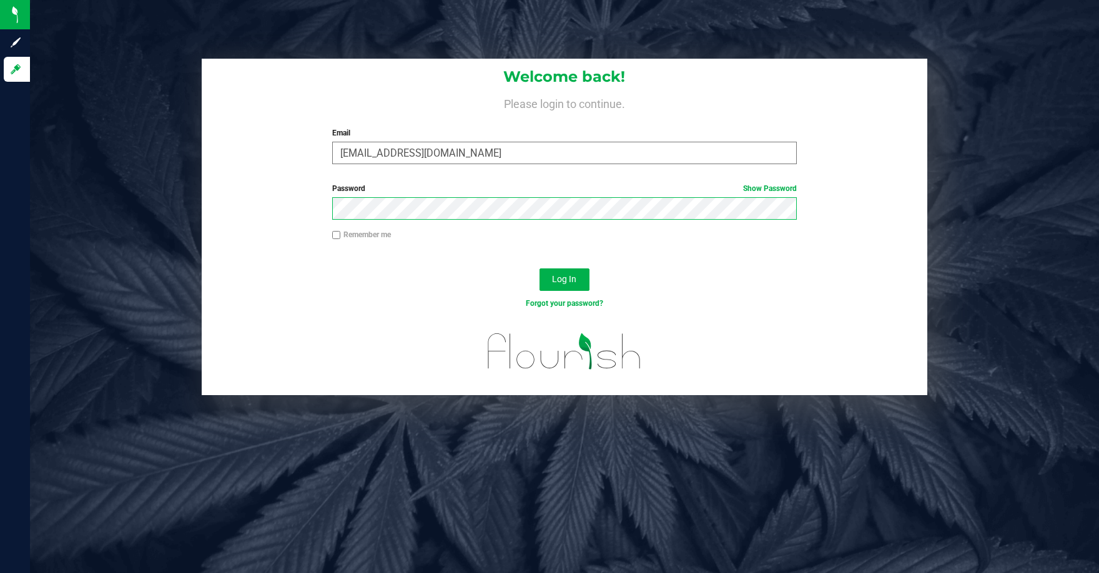
click at [539, 268] on button "Log In" at bounding box center [564, 279] width 50 height 22
